Goal: Task Accomplishment & Management: Manage account settings

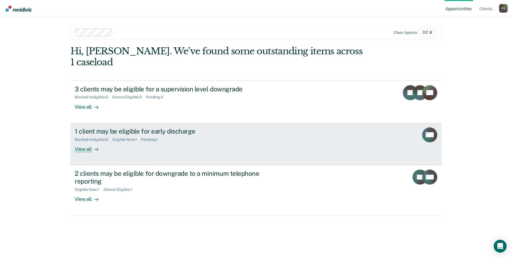
click at [82, 142] on div "View all" at bounding box center [90, 147] width 30 height 10
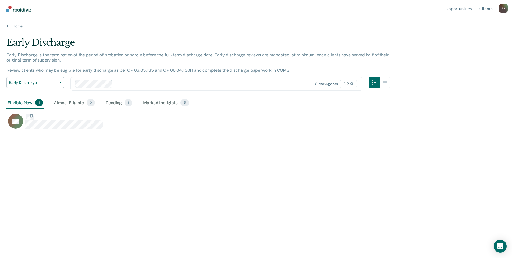
scroll to position [177, 495]
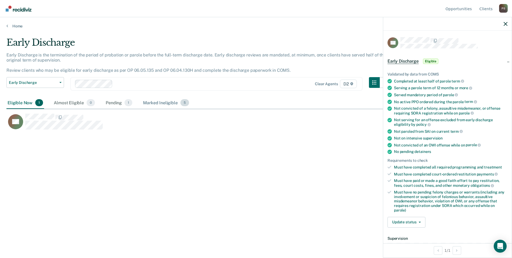
click at [174, 101] on div "Marked Ineligible 5" at bounding box center [166, 103] width 48 height 12
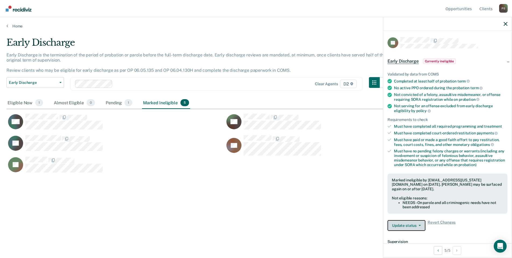
click at [420, 226] on button "Update status" at bounding box center [406, 225] width 38 height 11
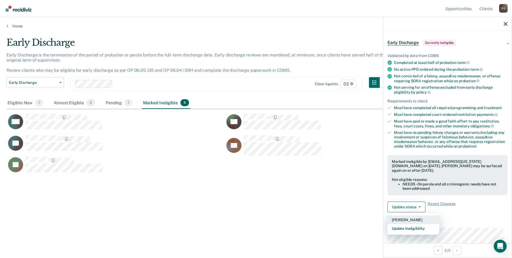
scroll to position [27, 0]
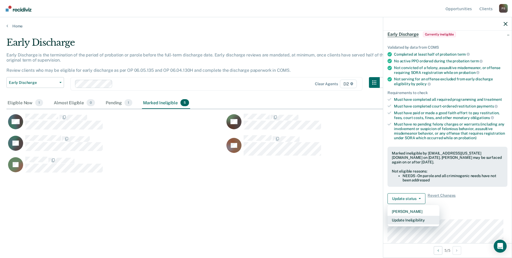
click at [409, 220] on button "Update Ineligibility" at bounding box center [413, 220] width 52 height 9
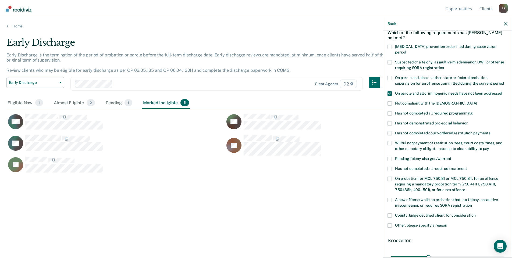
click at [391, 223] on span at bounding box center [389, 225] width 4 height 4
click at [447, 223] on input "Other: please specify a reason" at bounding box center [447, 223] width 0 height 0
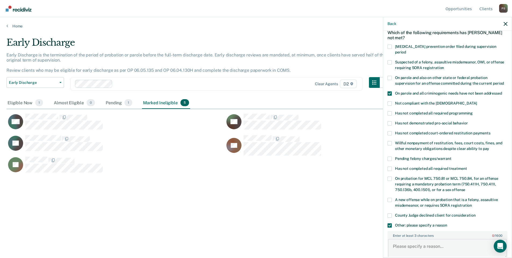
click at [398, 240] on textarea "Enter at least 3 characters 0 / 1600" at bounding box center [447, 249] width 119 height 20
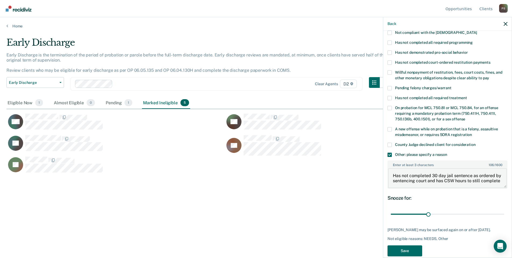
scroll to position [101, 0]
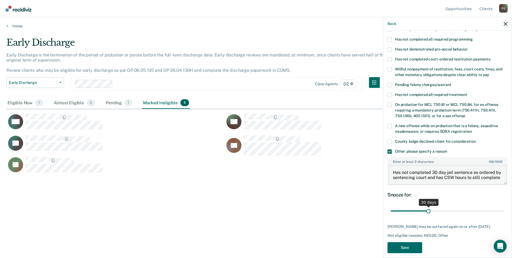
type textarea "Has not completed 30 day jail sentence as ordered by sentencing court and has C…"
drag, startPoint x: 426, startPoint y: 204, endPoint x: 462, endPoint y: 204, distance: 36.0
type input "60"
click at [462, 206] on input "range" at bounding box center [447, 210] width 113 height 9
click at [405, 242] on button "Save" at bounding box center [404, 247] width 35 height 11
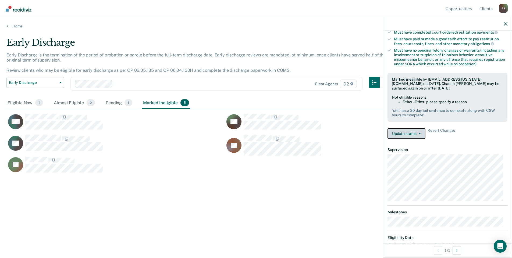
click at [417, 134] on button "Update status" at bounding box center [406, 133] width 38 height 11
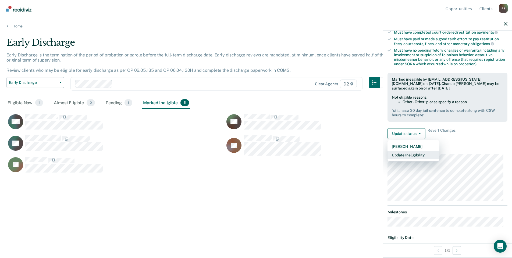
click at [409, 153] on button "Update Ineligibility" at bounding box center [413, 155] width 52 height 9
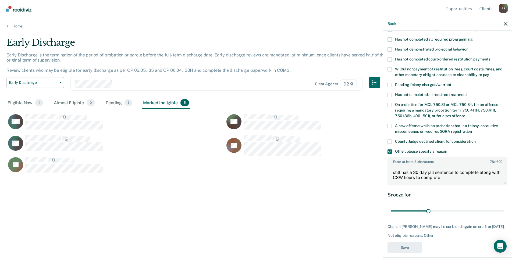
click at [506, 27] on div "Back" at bounding box center [447, 23] width 128 height 13
click at [502, 22] on div "Back" at bounding box center [447, 23] width 128 height 13
click at [506, 22] on icon "button" at bounding box center [506, 24] width 4 height 4
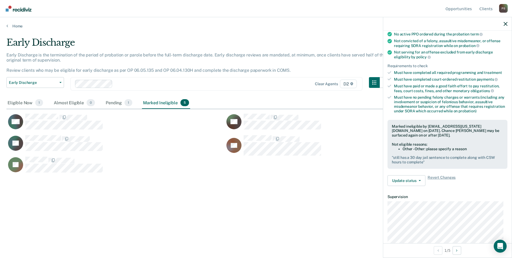
scroll to position [0, 0]
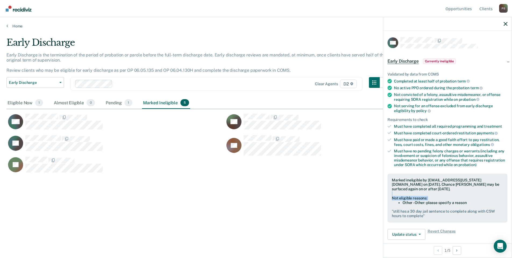
drag, startPoint x: 397, startPoint y: 201, endPoint x: 442, endPoint y: 194, distance: 45.7
click at [442, 194] on div "Marked ineligible by StonerP@michigan.gov on September 26, 2025. Chance Wymer m…" at bounding box center [447, 198] width 120 height 49
drag, startPoint x: 394, startPoint y: 211, endPoint x: 454, endPoint y: 219, distance: 60.4
click at [454, 219] on div "Marked ineligible by StonerP@michigan.gov on September 26, 2025. Chance Wymer m…" at bounding box center [447, 198] width 120 height 49
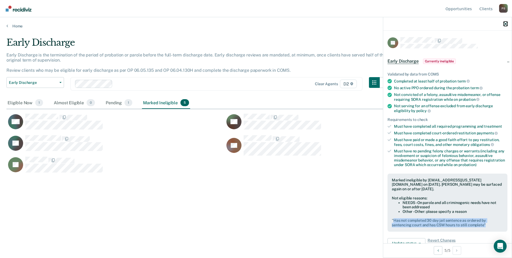
click at [505, 24] on icon "button" at bounding box center [506, 24] width 4 height 4
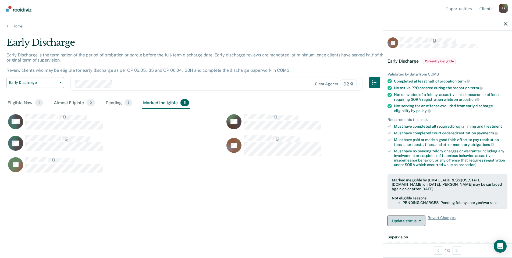
click at [417, 222] on button "Update status" at bounding box center [406, 221] width 38 height 11
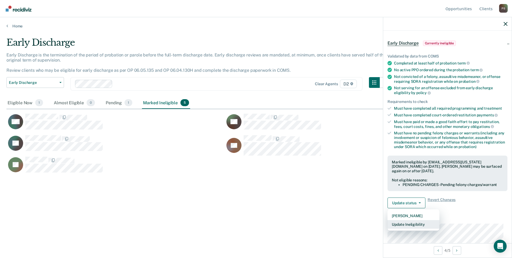
scroll to position [27, 0]
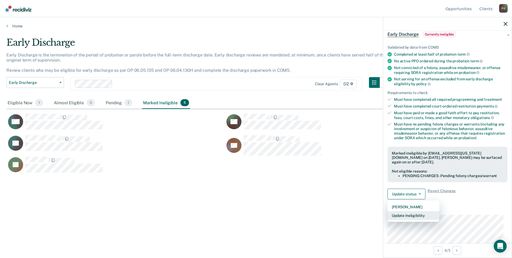
click at [416, 216] on button "Update Ineligibility" at bounding box center [413, 215] width 52 height 9
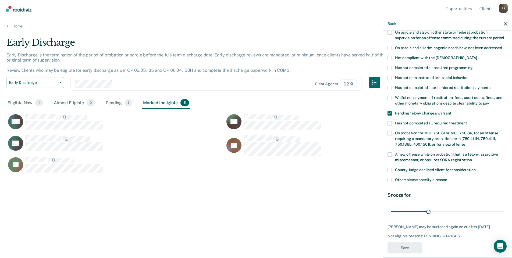
scroll to position [73, 0]
click at [391, 178] on span at bounding box center [389, 180] width 4 height 4
click at [447, 178] on input "Other: please specify a reason" at bounding box center [447, 178] width 0 height 0
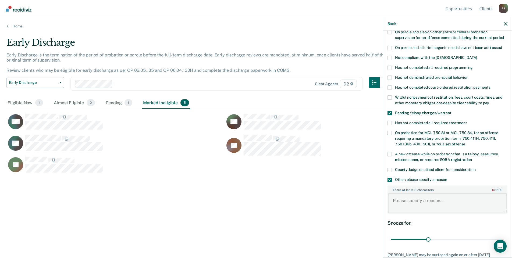
click at [402, 197] on textarea "Enter at least 3 characters 0 / 1600" at bounding box center [447, 203] width 119 height 20
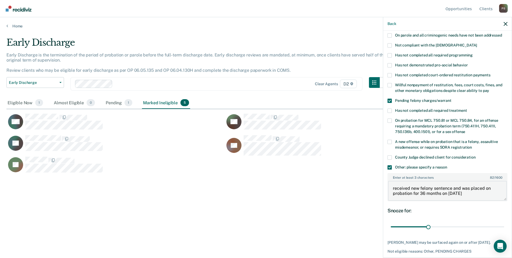
scroll to position [101, 0]
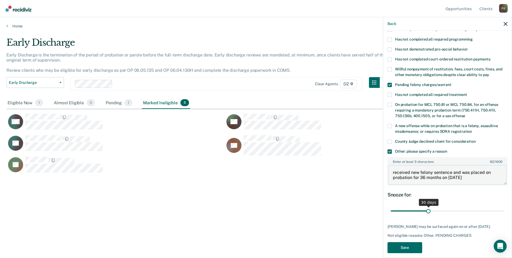
type textarea "received new felony sentence and was placed on probation for 36 months on 10-10…"
drag, startPoint x: 426, startPoint y: 203, endPoint x: 505, endPoint y: 200, distance: 79.4
type input "90"
click at [504, 206] on input "range" at bounding box center [447, 210] width 113 height 9
click at [403, 243] on button "Save" at bounding box center [404, 247] width 35 height 11
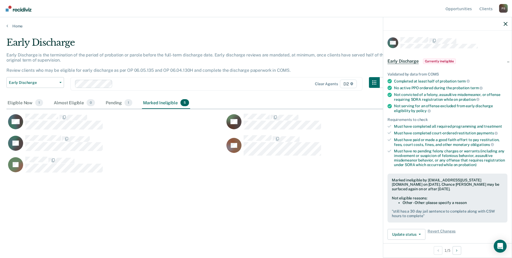
scroll to position [120, 0]
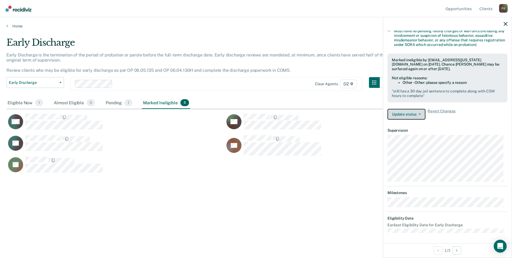
click at [419, 113] on button "Update status" at bounding box center [406, 114] width 38 height 11
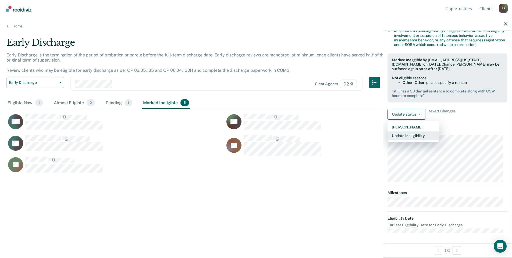
click at [403, 135] on button "Update Ineligibility" at bounding box center [413, 135] width 52 height 9
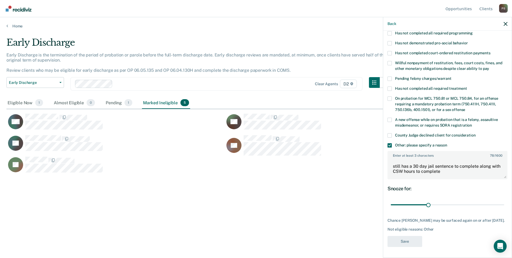
scroll to position [105, 0]
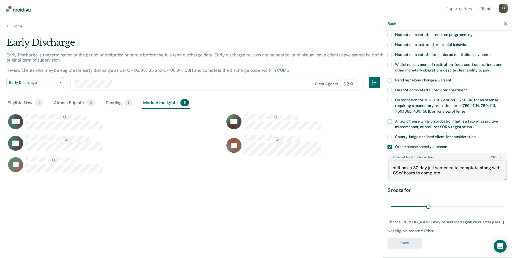
drag, startPoint x: 394, startPoint y: 163, endPoint x: 438, endPoint y: 171, distance: 44.3
click at [438, 171] on textarea "still has a 30 day jail sentence to complete along with CSW hours to complete" at bounding box center [447, 170] width 119 height 20
click at [390, 145] on span at bounding box center [389, 147] width 4 height 4
click at [447, 145] on input "Other: please specify a reason" at bounding box center [447, 145] width 0 height 0
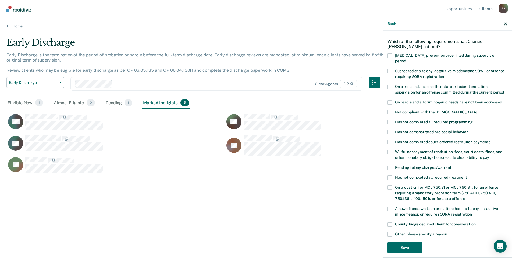
click at [389, 232] on span at bounding box center [389, 234] width 4 height 4
click at [447, 232] on input "Other: please specify a reason" at bounding box center [447, 232] width 0 height 0
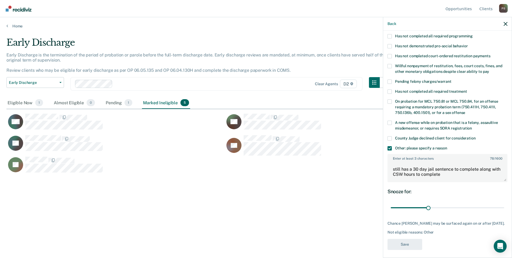
scroll to position [105, 0]
drag, startPoint x: 393, startPoint y: 160, endPoint x: 456, endPoint y: 169, distance: 63.0
click at [456, 169] on textarea "still has a 30 day jail sentence to complete along with CSW hours to complete" at bounding box center [447, 170] width 119 height 20
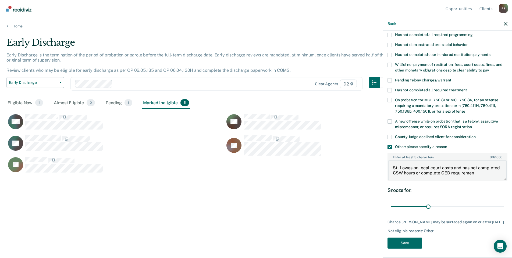
scroll to position [1, 0]
type textarea "Still owes on local court costs and has not completed CSW hours or complete GED…"
drag, startPoint x: 427, startPoint y: 200, endPoint x: 463, endPoint y: 197, distance: 35.6
type input "60"
click at [463, 202] on input "range" at bounding box center [447, 206] width 113 height 9
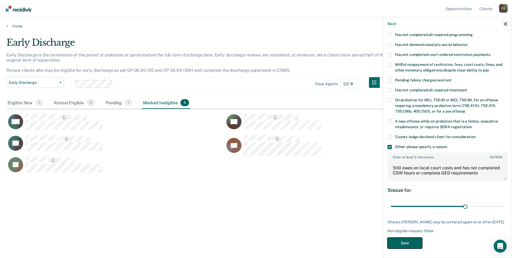
click at [411, 241] on button "Save" at bounding box center [404, 243] width 35 height 11
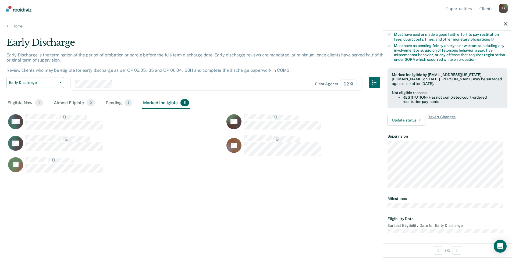
scroll to position [106, 0]
click at [417, 120] on span "button" at bounding box center [418, 119] width 4 height 1
click at [405, 140] on button "Update Ineligibility" at bounding box center [413, 141] width 52 height 9
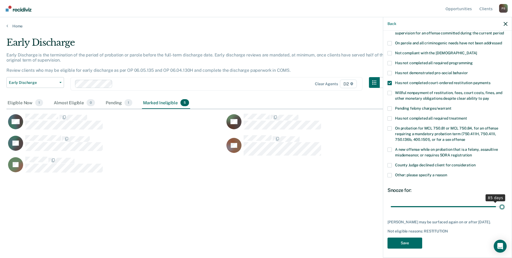
scroll to position [77, 0]
drag, startPoint x: 428, startPoint y: 201, endPoint x: 498, endPoint y: 199, distance: 70.2
type input "90"
click at [498, 202] on input "range" at bounding box center [447, 206] width 113 height 9
click at [408, 243] on button "Save" at bounding box center [404, 243] width 35 height 11
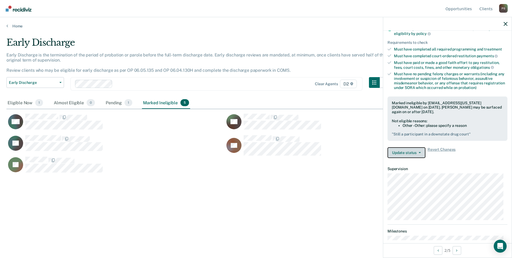
click at [422, 149] on button "Update status" at bounding box center [406, 152] width 38 height 11
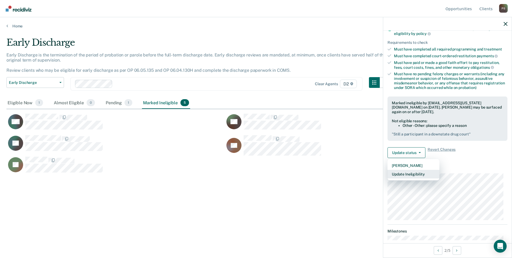
click at [401, 173] on button "Update Ineligibility" at bounding box center [413, 174] width 52 height 9
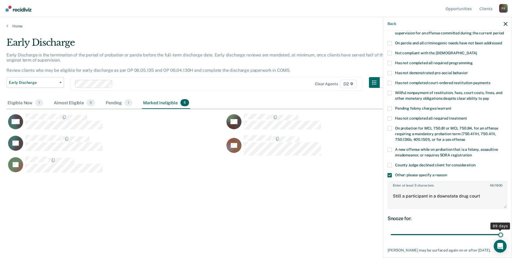
drag, startPoint x: 427, startPoint y: 227, endPoint x: 497, endPoint y: 230, distance: 70.2
click at [497, 230] on input "range" at bounding box center [447, 234] width 113 height 9
drag, startPoint x: 497, startPoint y: 230, endPoint x: 503, endPoint y: 228, distance: 5.7
type input "90"
click at [503, 230] on input "range" at bounding box center [447, 234] width 113 height 9
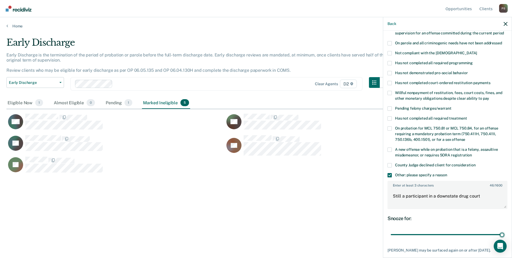
scroll to position [101, 0]
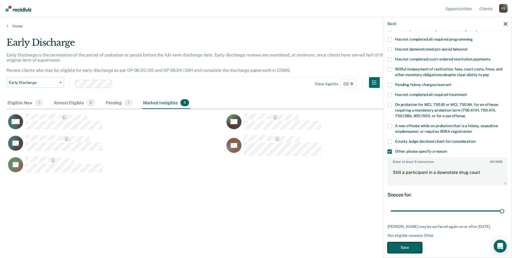
click at [405, 242] on button "Save" at bounding box center [404, 247] width 35 height 11
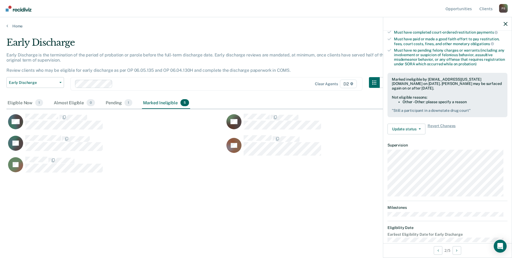
click at [504, 4] on div "P S" at bounding box center [503, 8] width 9 height 9
click at [469, 40] on link "Log Out" at bounding box center [481, 42] width 35 height 5
